Goal: Find specific page/section: Find specific page/section

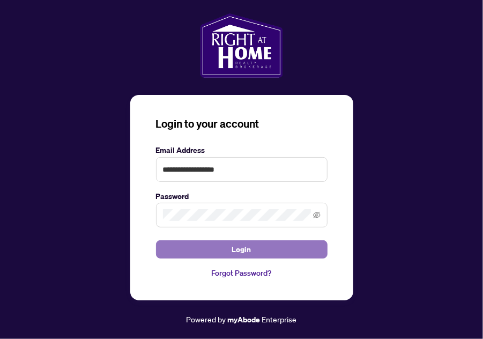
click at [210, 250] on button "Login" at bounding box center [242, 249] width 172 height 18
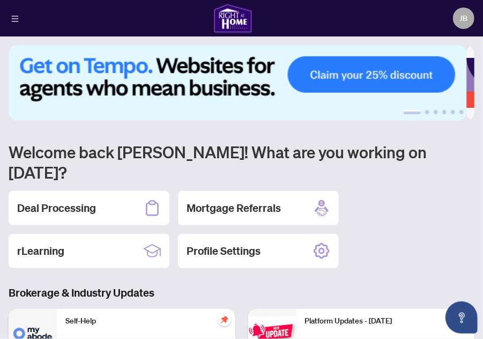
scroll to position [54, 0]
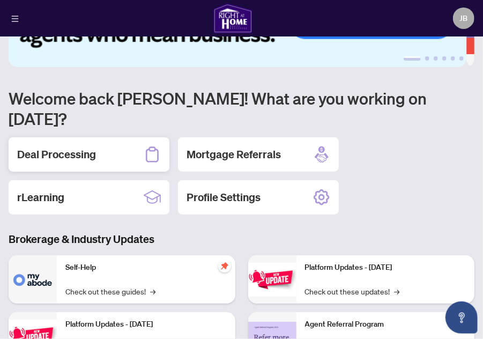
click at [71, 147] on h2 "Deal Processing" at bounding box center [56, 154] width 79 height 15
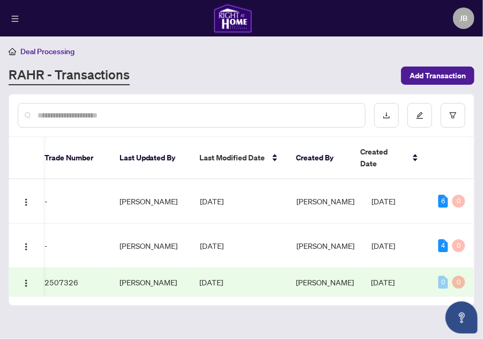
drag, startPoint x: 294, startPoint y: 286, endPoint x: 151, endPoint y: 279, distance: 143.9
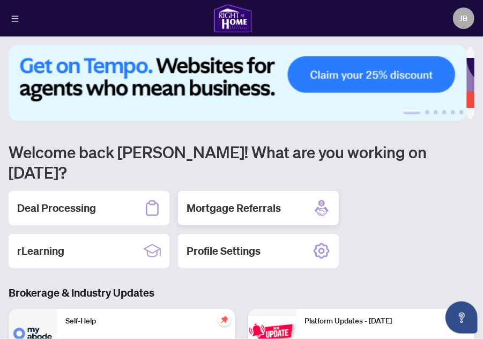
click at [205, 201] on h2 "Mortgage Referrals" at bounding box center [234, 208] width 94 height 15
click at [338, 72] on img at bounding box center [238, 83] width 458 height 76
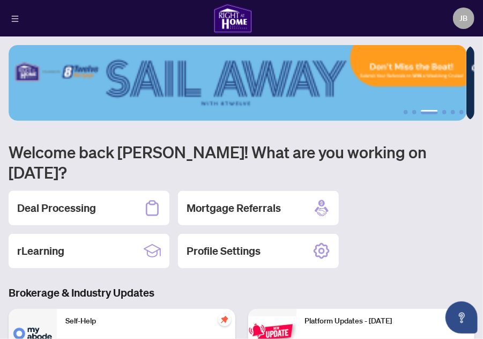
click at [251, 78] on img at bounding box center [238, 83] width 458 height 76
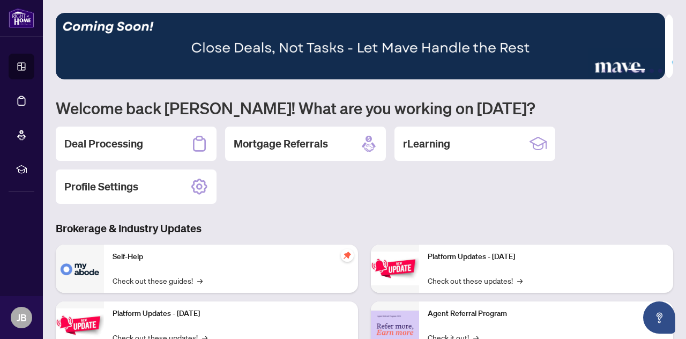
click at [397, 49] on img at bounding box center [361, 46] width 610 height 66
